Goal: Use online tool/utility: Utilize a website feature to perform a specific function

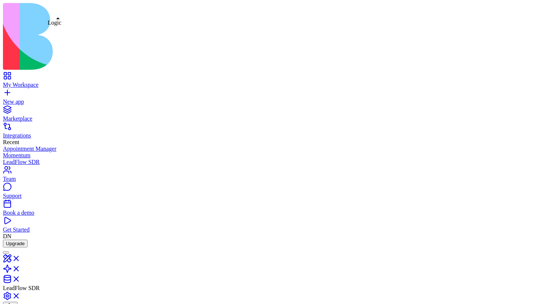
click at [21, 268] on link at bounding box center [12, 271] width 18 height 6
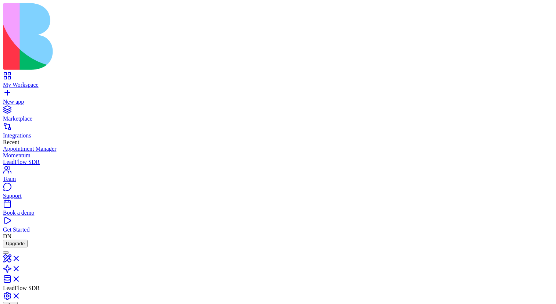
click at [21, 276] on link at bounding box center [12, 281] width 18 height 6
click at [21, 268] on link at bounding box center [12, 271] width 18 height 6
click at [21, 276] on link at bounding box center [12, 281] width 18 height 6
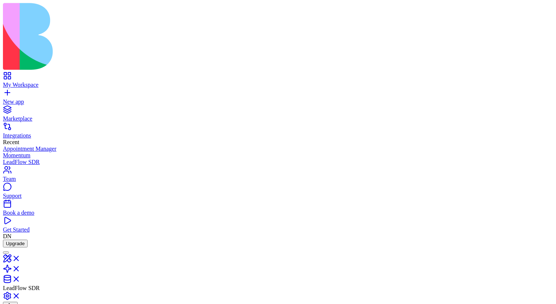
click at [21, 278] on link at bounding box center [12, 281] width 18 height 6
click at [21, 268] on link at bounding box center [12, 271] width 18 height 6
